Goal: Find specific page/section: Find specific page/section

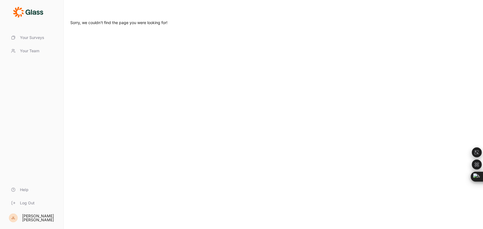
click at [28, 11] on icon at bounding box center [28, 12] width 30 height 11
click at [24, 14] on icon at bounding box center [28, 12] width 30 height 11
click at [27, 40] on span "Your Surveys" at bounding box center [32, 38] width 24 height 6
